Goal: Check status: Check status

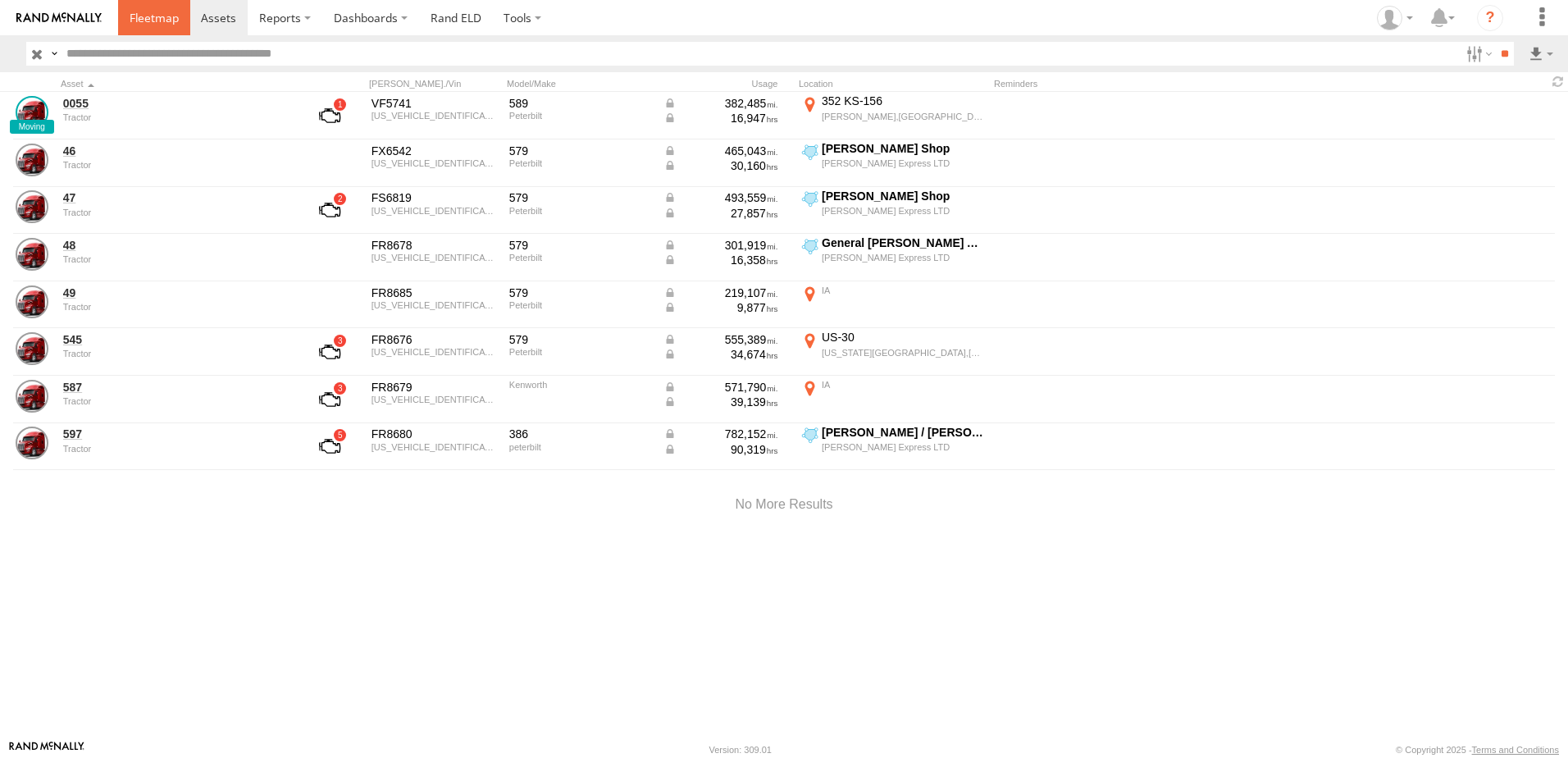
click at [144, 12] on span at bounding box center [155, 18] width 49 height 15
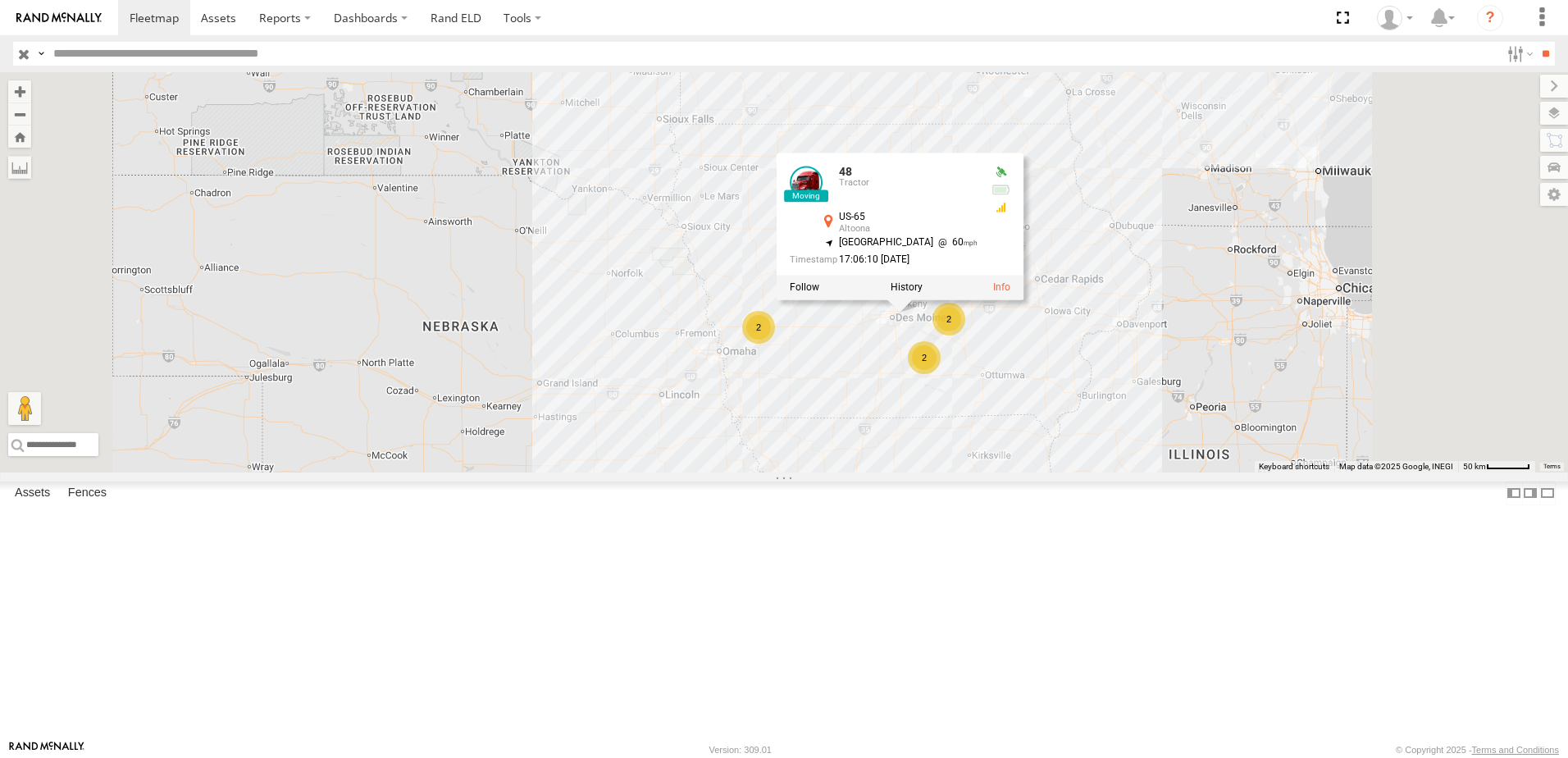
drag, startPoint x: 1052, startPoint y: 297, endPoint x: 988, endPoint y: 556, distance: 266.8
click at [997, 472] on div "0055 48 48 Tractor US-65 Altoona 41.64318 , -93.50949 North West 60 17:06:10 10…" at bounding box center [784, 272] width 1568 height 400
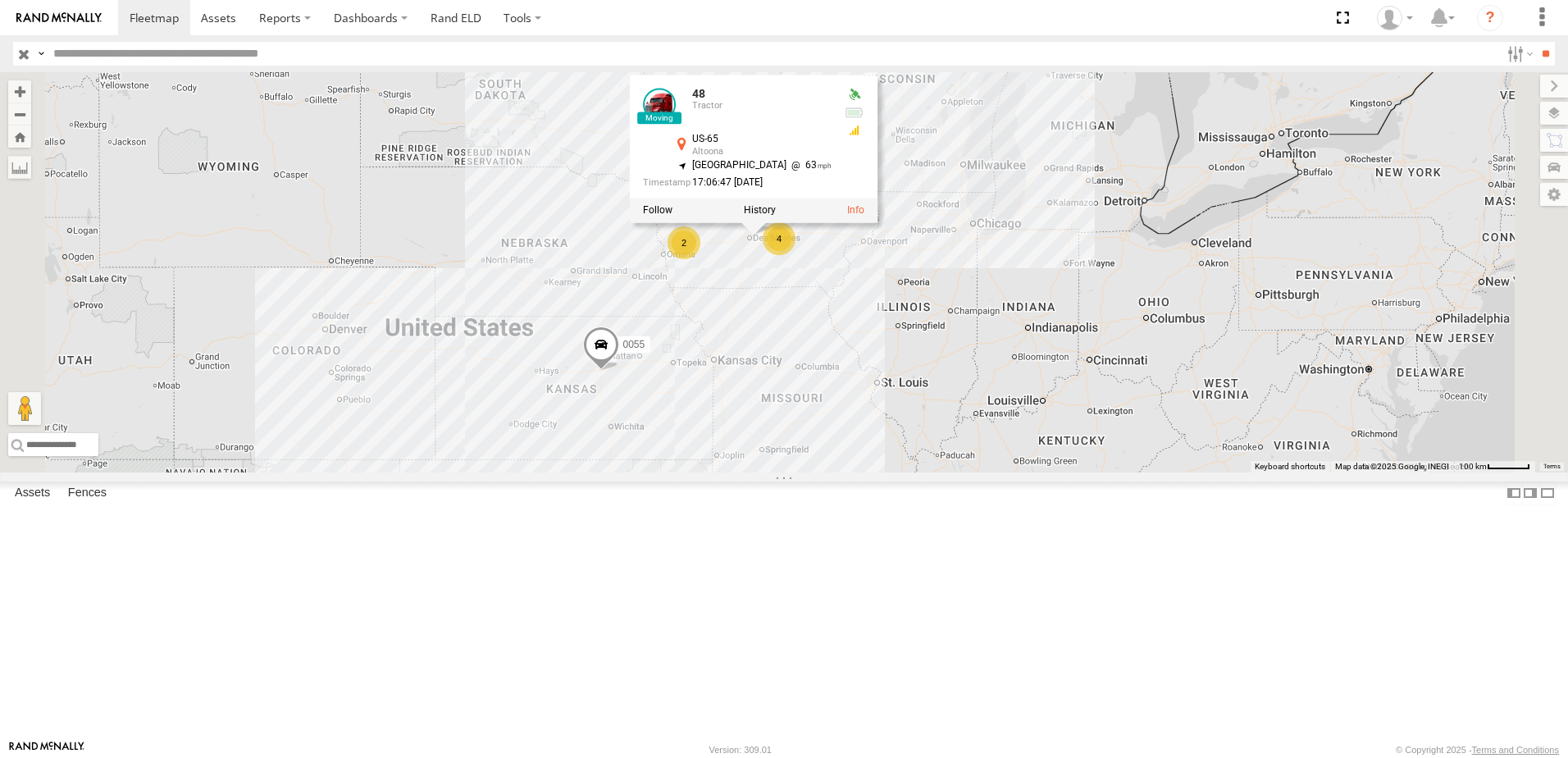
click at [0, 0] on div "48" at bounding box center [0, 0] width 0 height 0
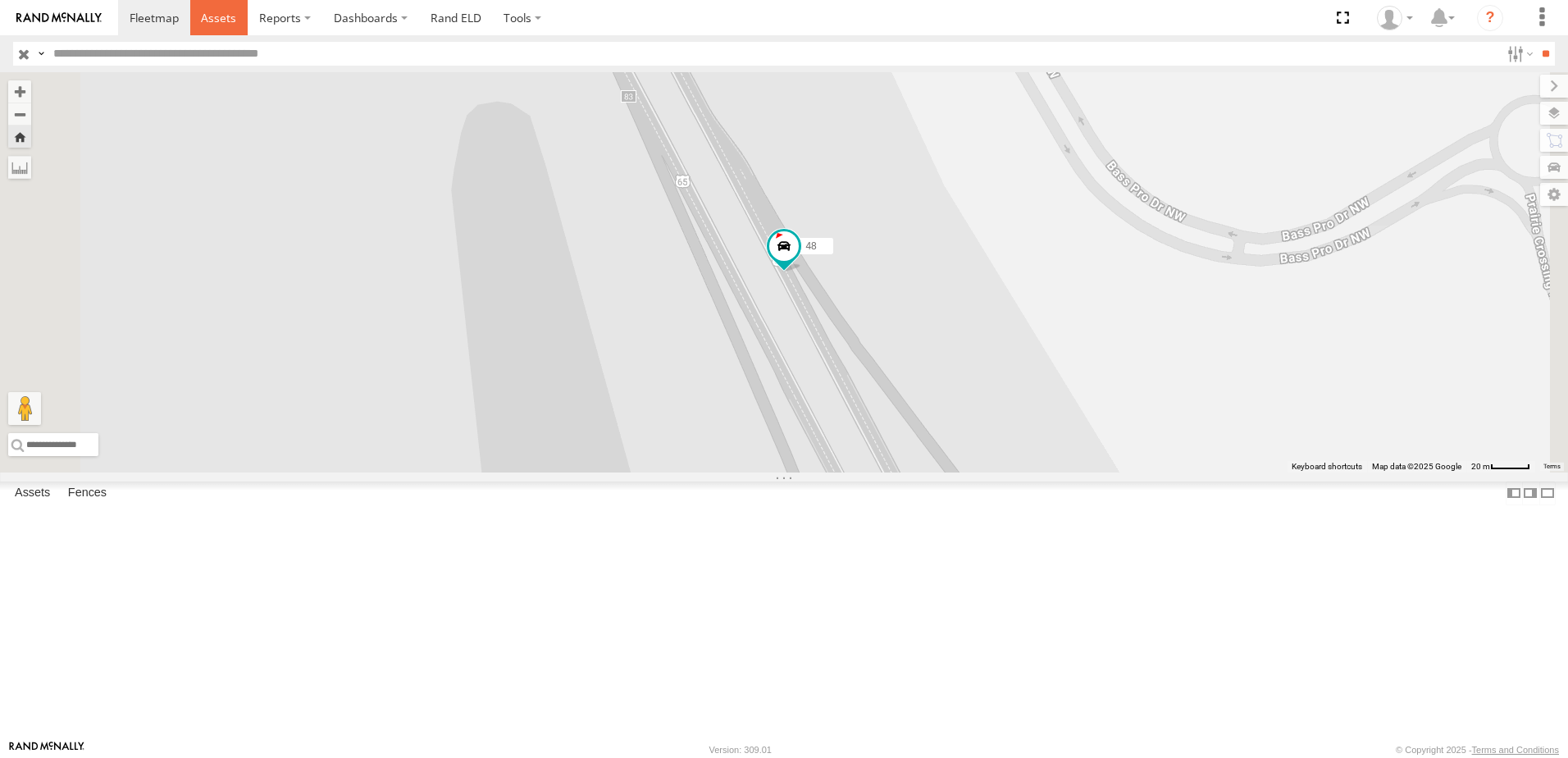
click at [220, 16] on span at bounding box center [219, 18] width 36 height 15
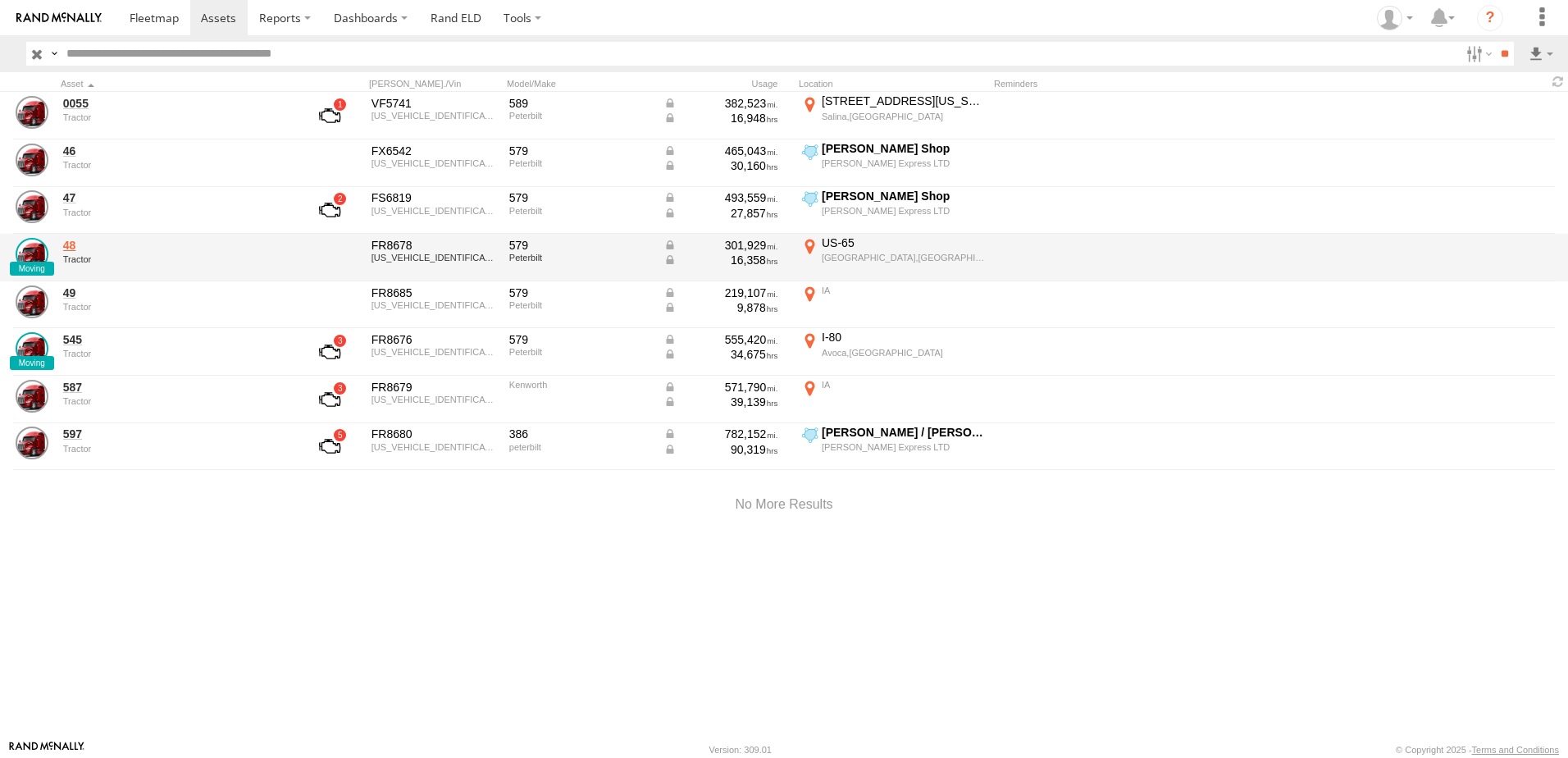
click at [74, 246] on link "48" at bounding box center [175, 245] width 225 height 14
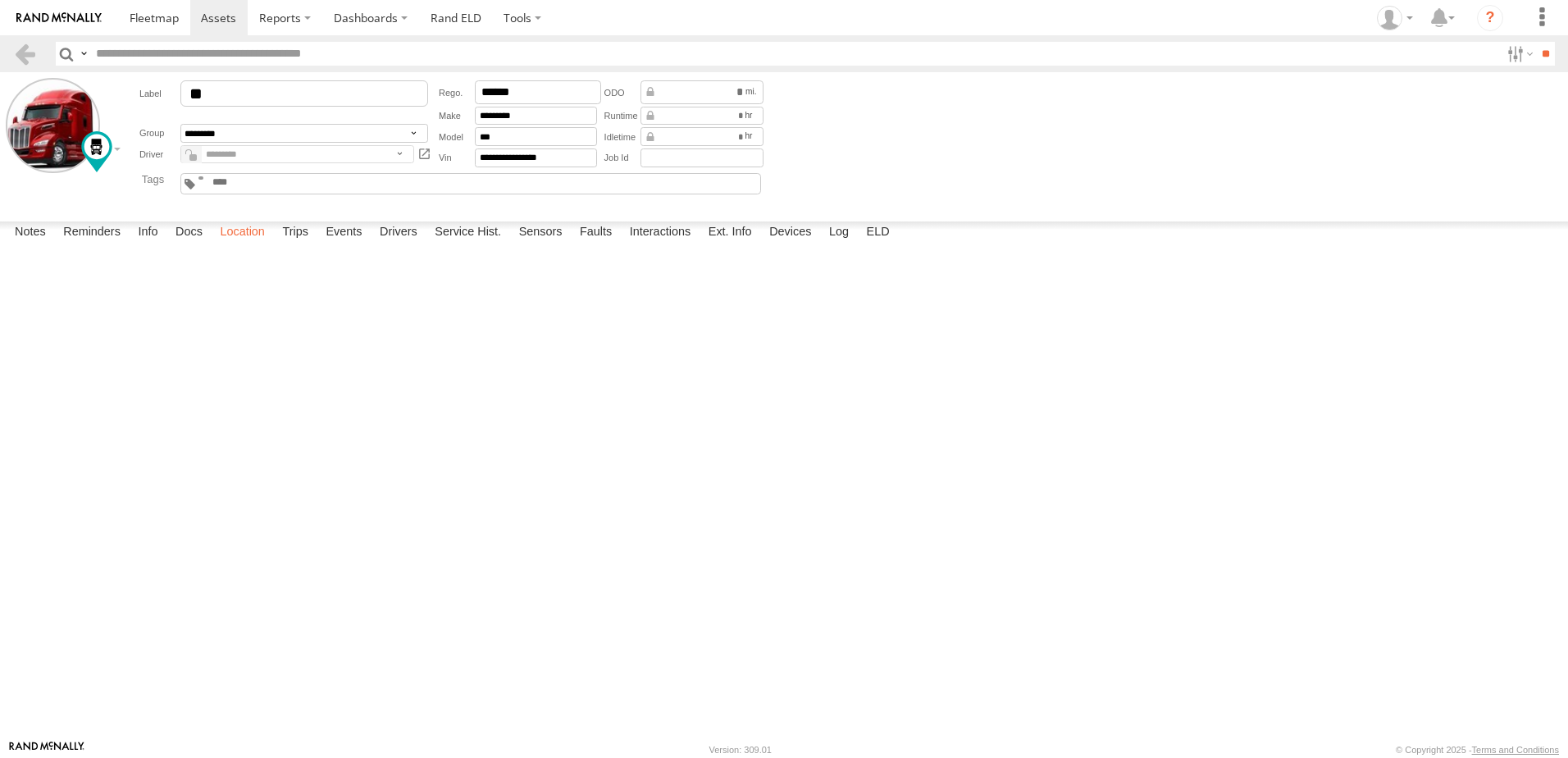
click at [241, 245] on label "Location" at bounding box center [242, 233] width 61 height 23
click at [0, 0] on label at bounding box center [0, 0] width 0 height 0
click at [0, 0] on span "Basemaps" at bounding box center [0, 0] width 0 height 0
click at [0, 0] on span "Satellite + Roadmap" at bounding box center [0, 0] width 0 height 0
